Goal: Information Seeking & Learning: Learn about a topic

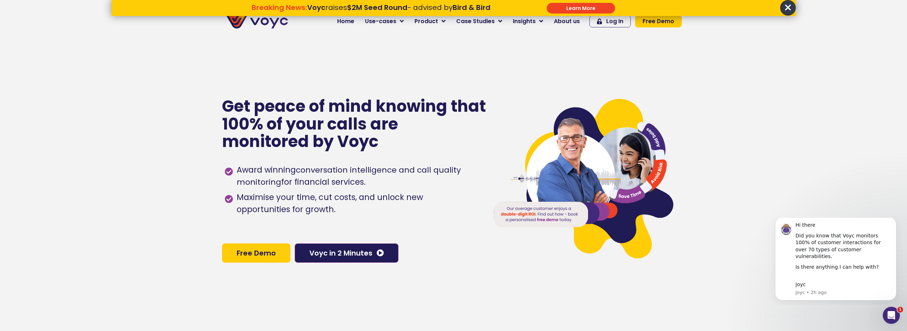
drag, startPoint x: 240, startPoint y: 181, endPoint x: 365, endPoint y: 182, distance: 125.1
click at [365, 182] on span "Award winning conversation intelligence and call quality monitoring for financi…" at bounding box center [356, 176] width 243 height 24
click at [366, 183] on span "Award winning conversation intelligence and call quality monitoring for financi…" at bounding box center [356, 176] width 243 height 24
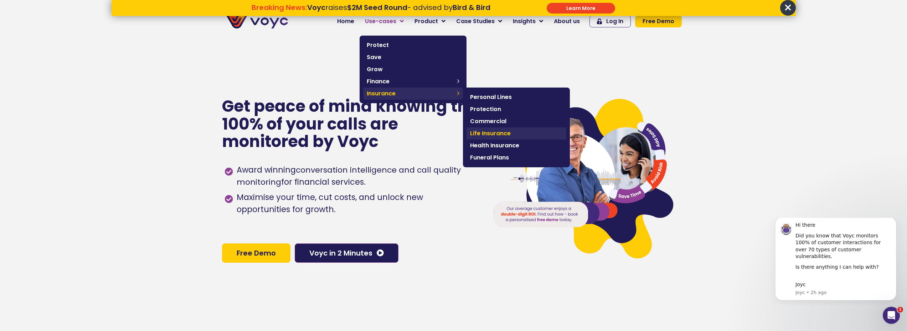
click at [491, 135] on span "Life Insurance" at bounding box center [516, 133] width 93 height 9
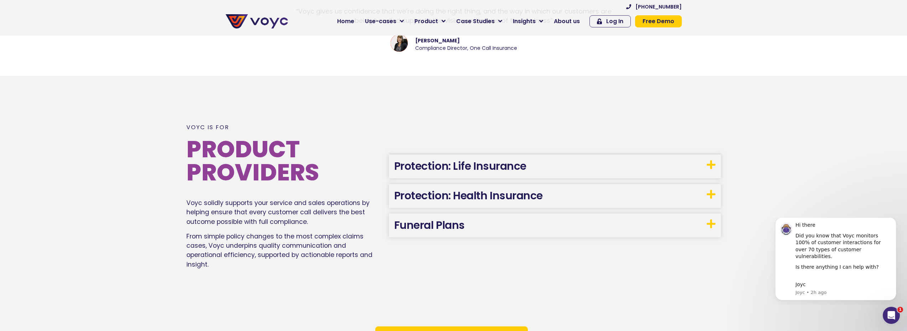
click at [468, 162] on link "Protection: Life Insurance" at bounding box center [460, 166] width 132 height 15
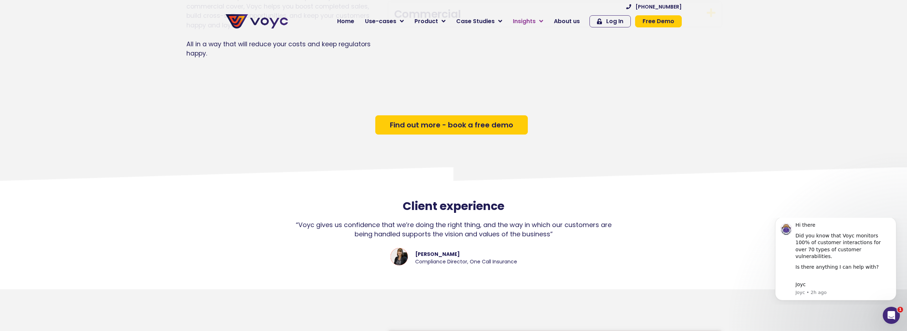
click at [532, 24] on span "Insights" at bounding box center [524, 21] width 23 height 9
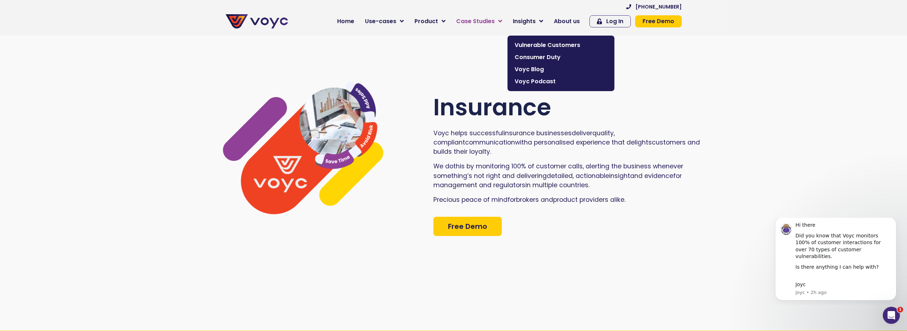
click at [483, 17] on span "Case Studies" at bounding box center [475, 21] width 38 height 9
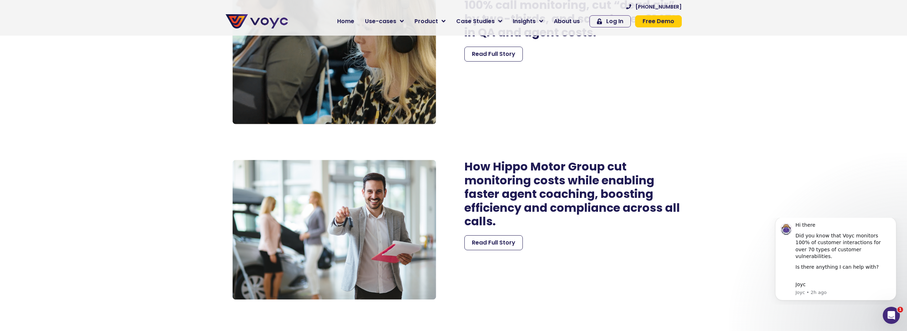
scroll to position [1211, 0]
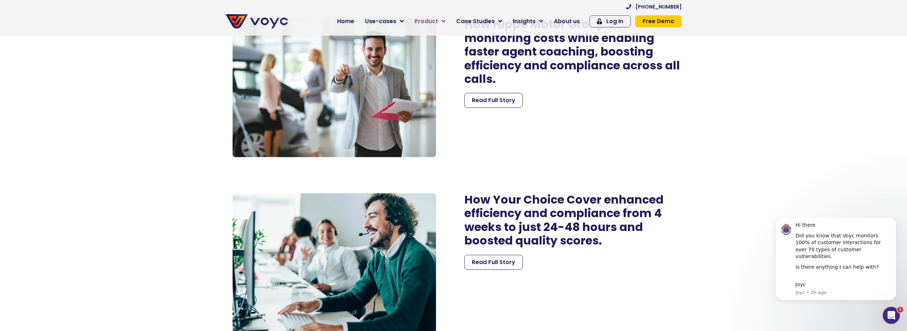
click at [435, 21] on span "Product" at bounding box center [426, 21] width 24 height 9
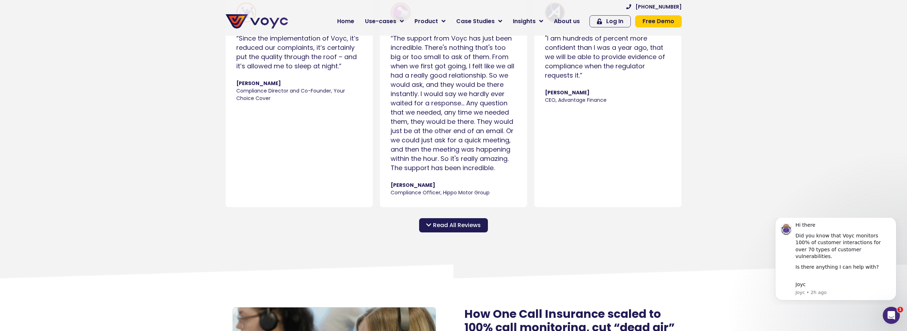
scroll to position [820, 0]
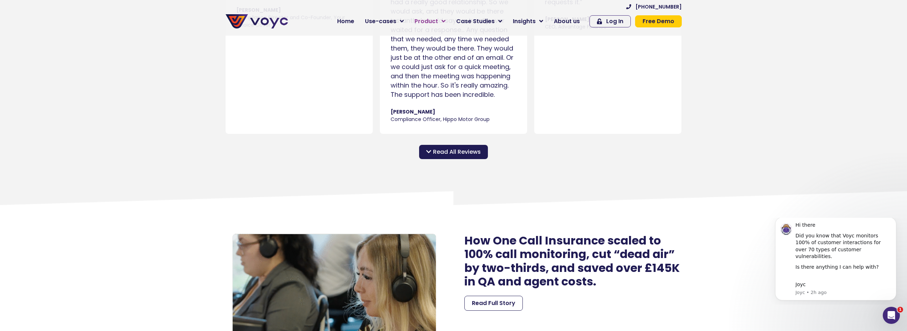
click at [434, 21] on span "Product" at bounding box center [426, 21] width 24 height 9
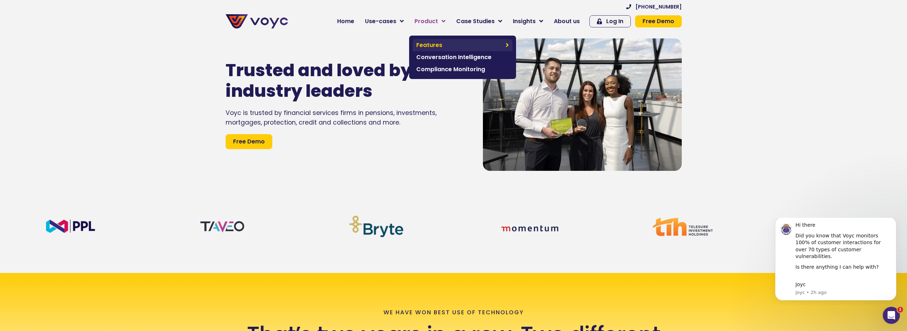
scroll to position [0, 0]
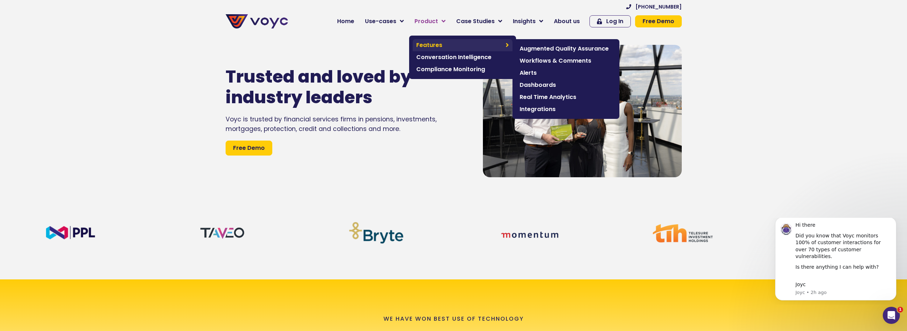
click at [434, 41] on span "Features" at bounding box center [459, 45] width 86 height 9
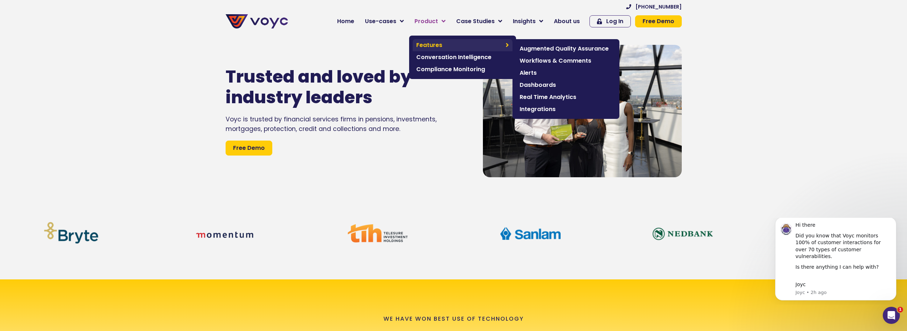
click at [433, 43] on span "Features" at bounding box center [459, 45] width 86 height 9
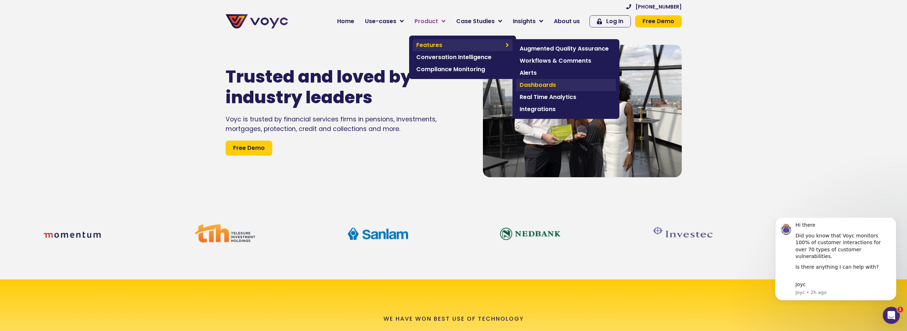
click at [549, 84] on span "Dashboards" at bounding box center [566, 85] width 93 height 9
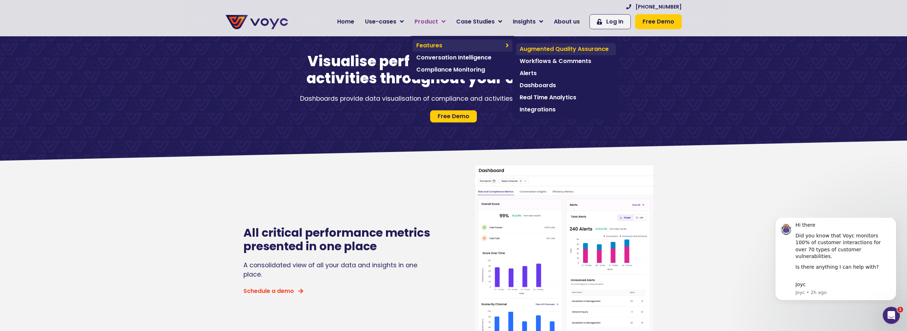
click at [547, 50] on span "Augmented Quality Assurance" at bounding box center [566, 49] width 93 height 9
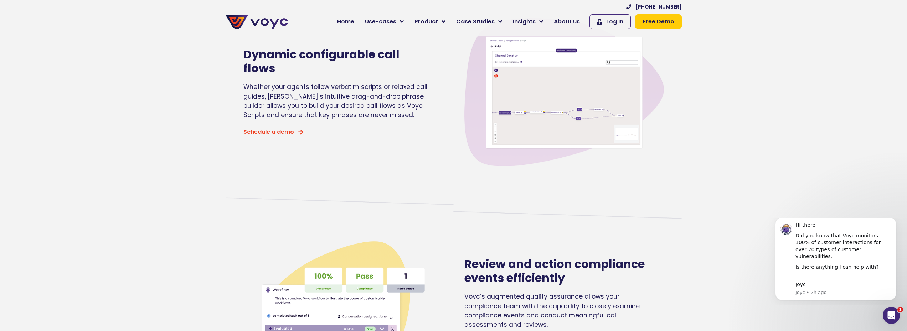
click at [579, 131] on img at bounding box center [564, 93] width 200 height 200
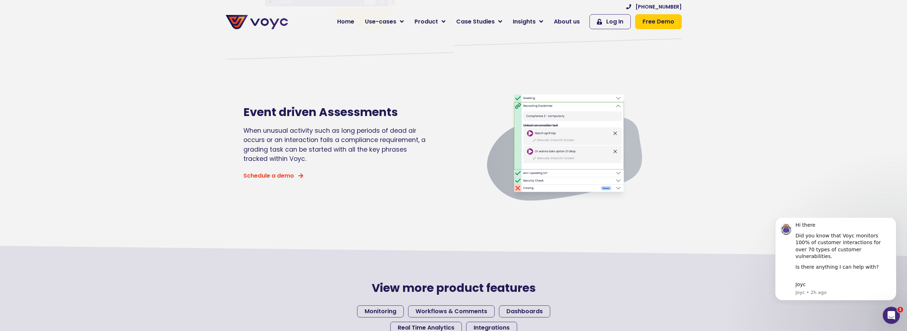
scroll to position [463, 0]
